Goal: Task Accomplishment & Management: Use online tool/utility

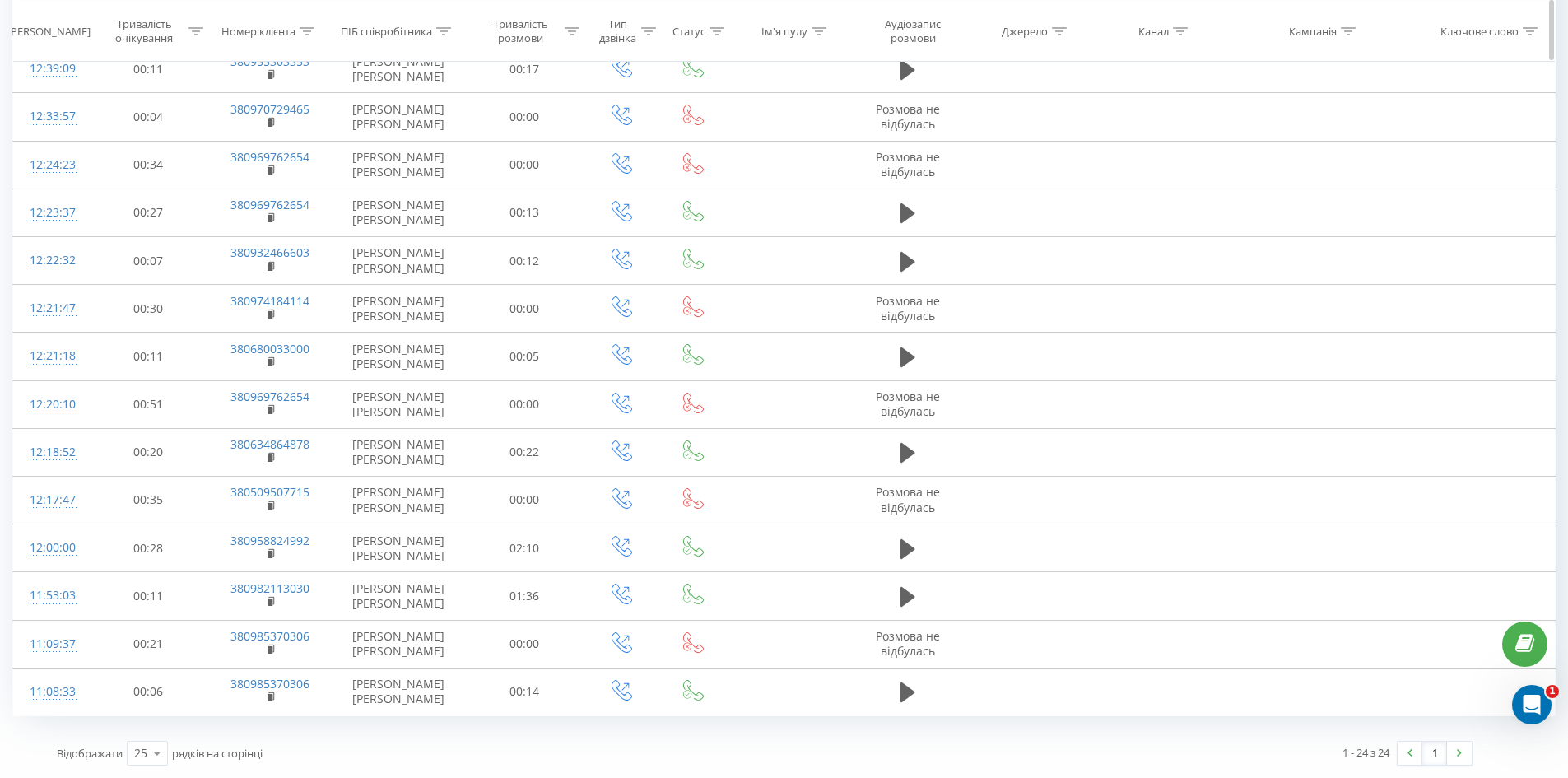
scroll to position [186, 0]
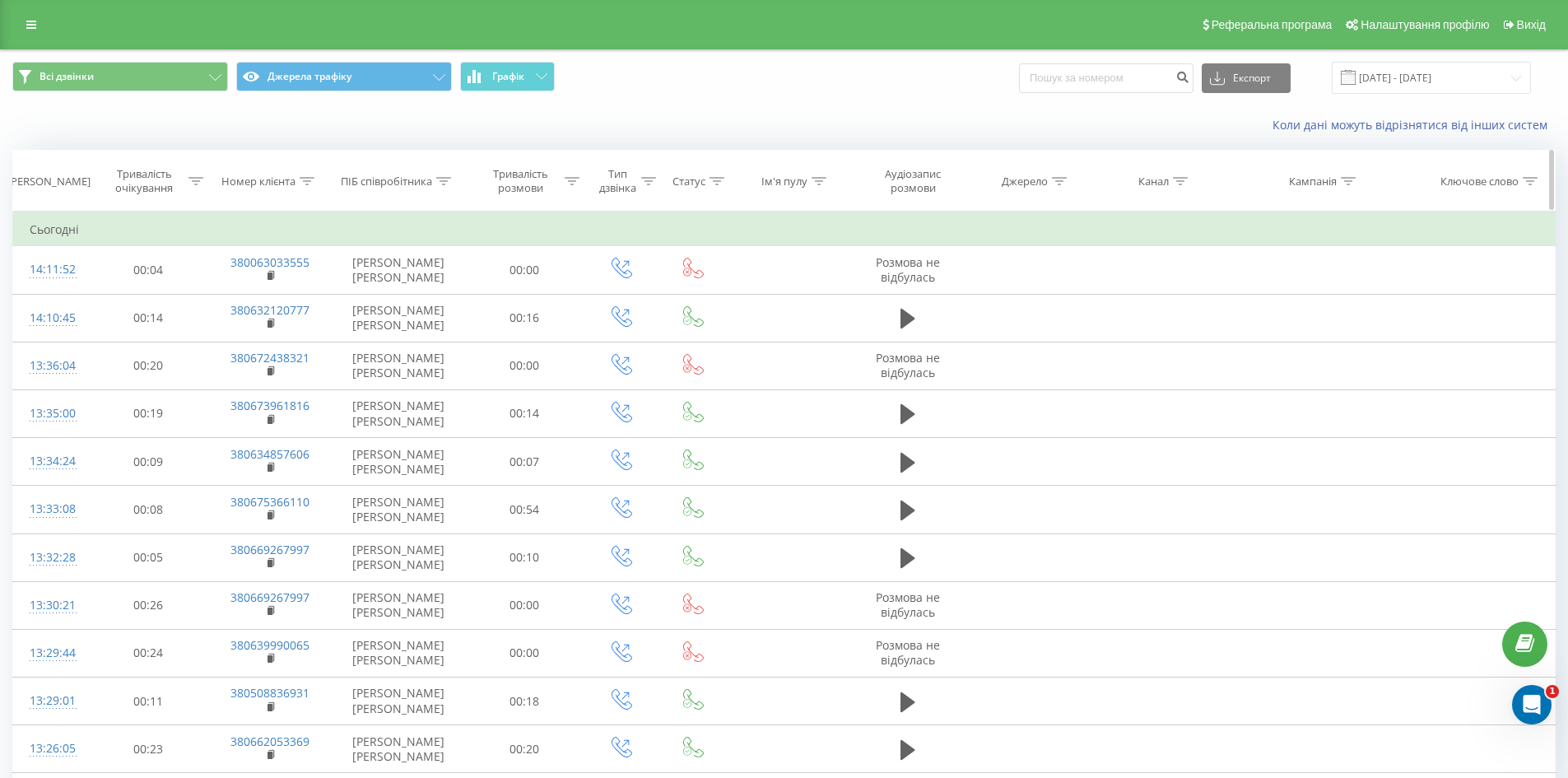
click at [307, 179] on icon at bounding box center [306, 181] width 15 height 8
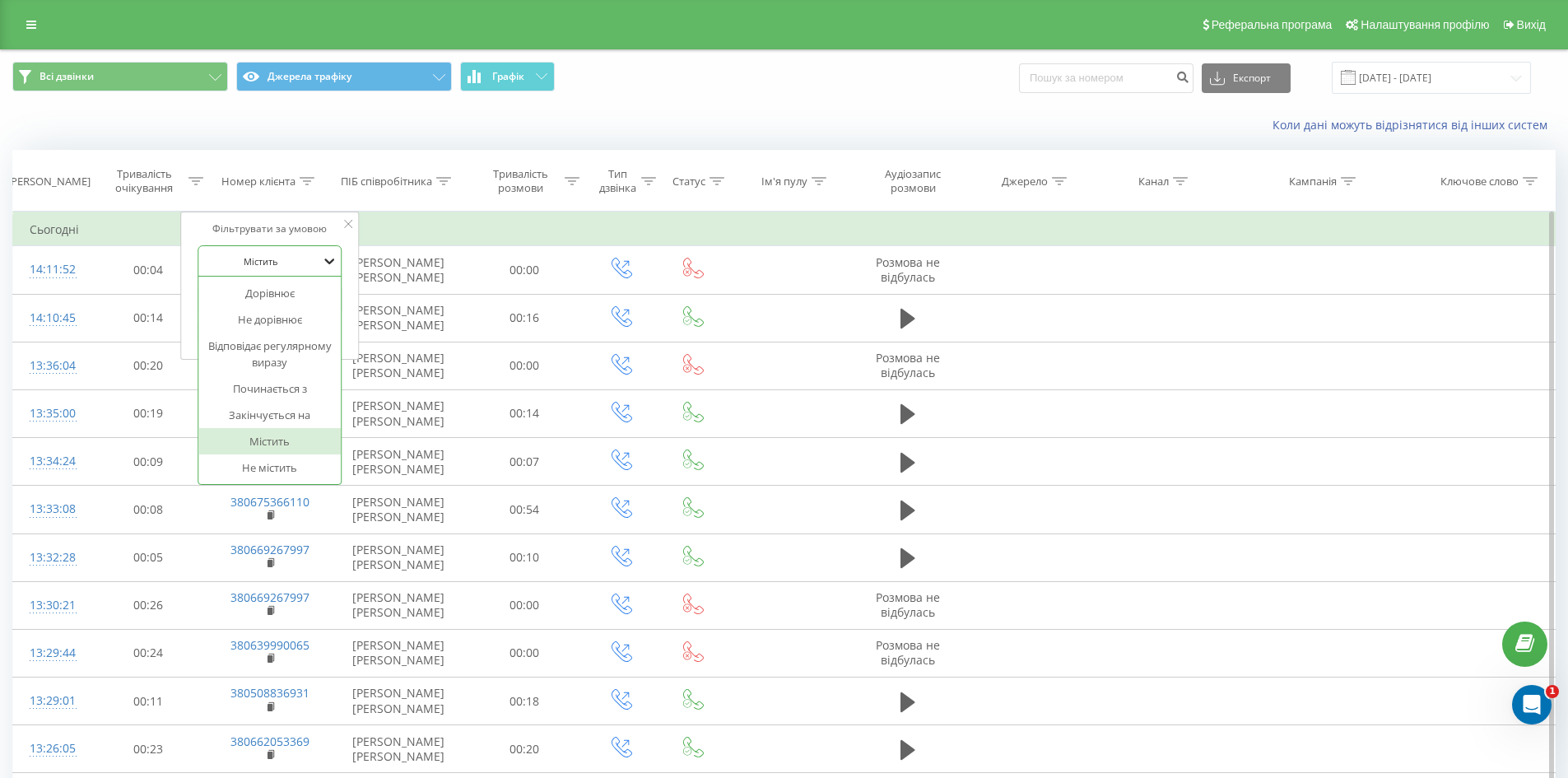
click at [334, 263] on icon at bounding box center [329, 261] width 17 height 17
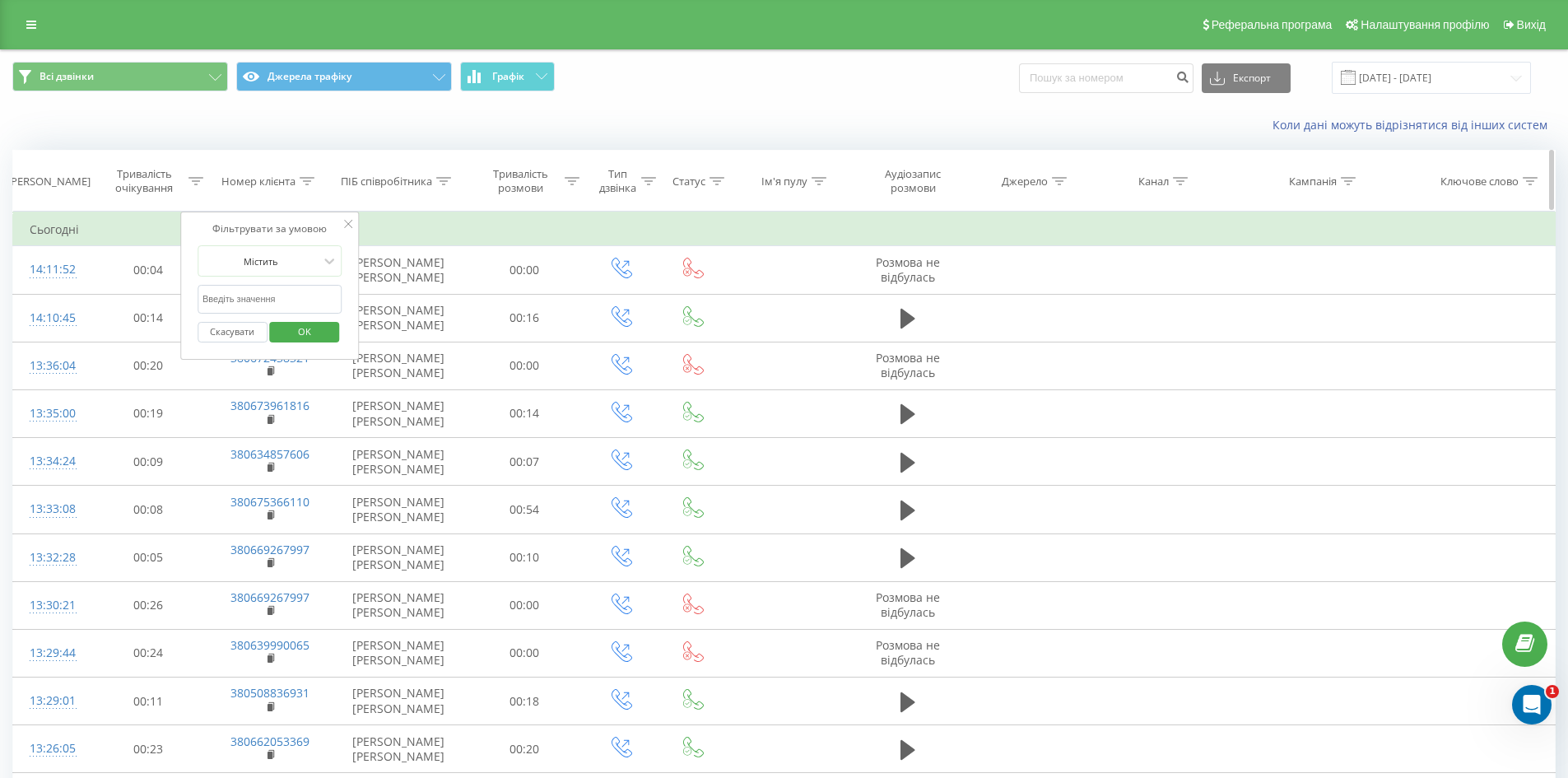
click at [358, 152] on th "ПІБ співробітника" at bounding box center [398, 182] width 133 height 61
click at [436, 119] on div "Коли дані можуть відрізнятися вiд інших систем" at bounding box center [784, 125] width 1566 height 39
click at [245, 126] on div "Коли дані можуть відрізнятися вiд інших систем" at bounding box center [784, 125] width 1566 height 39
click at [317, 332] on span "OK" at bounding box center [304, 332] width 46 height 26
